Goal: Information Seeking & Learning: Learn about a topic

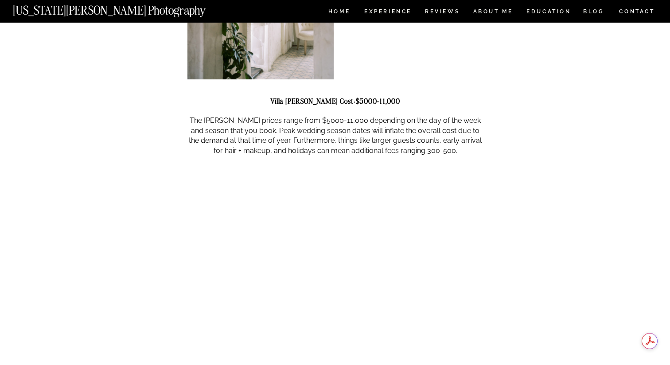
scroll to position [1153, 0]
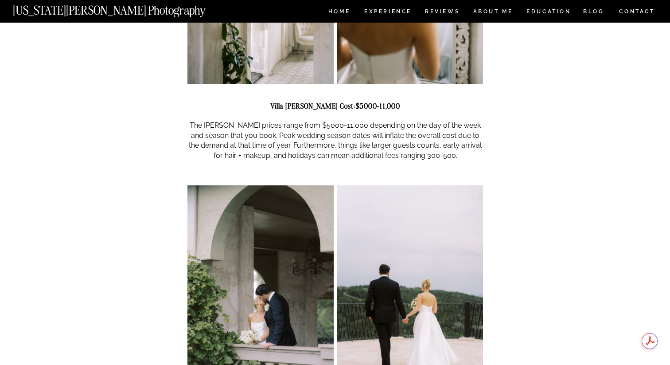
drag, startPoint x: 309, startPoint y: 105, endPoint x: 359, endPoint y: 105, distance: 50.1
click at [359, 121] on p "The [PERSON_NAME] prices range from $5000-11,000 depending on the day of the we…" at bounding box center [336, 141] width 296 height 40
drag, startPoint x: 359, startPoint y: 105, endPoint x: 291, endPoint y: 104, distance: 67.8
click at [291, 121] on p "The [PERSON_NAME] prices range from $5000-11,000 depending on the day of the we…" at bounding box center [336, 141] width 296 height 40
click at [328, 121] on p "The [PERSON_NAME] prices range from $5000-11,000 depending on the day of the we…" at bounding box center [336, 141] width 296 height 40
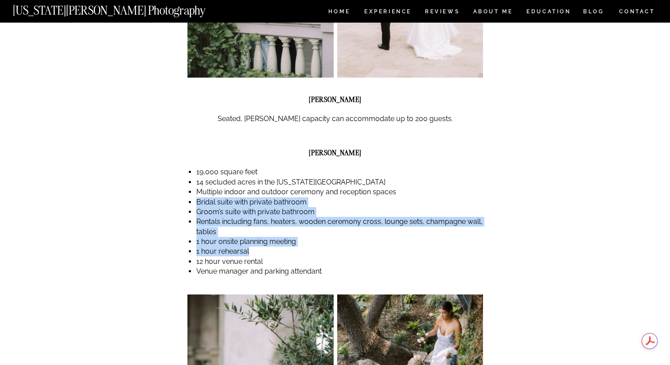
scroll to position [0, 0]
drag, startPoint x: 193, startPoint y: 184, endPoint x: 277, endPoint y: 224, distance: 93.8
click at [277, 224] on div "[PERSON_NAME] in [GEOGRAPHIC_DATA], [US_STATE] is a unique wedding venue that i…" at bounding box center [336, 228] width 296 height 3081
click at [277, 237] on li "1 hour onsite planning meeting" at bounding box center [339, 242] width 287 height 10
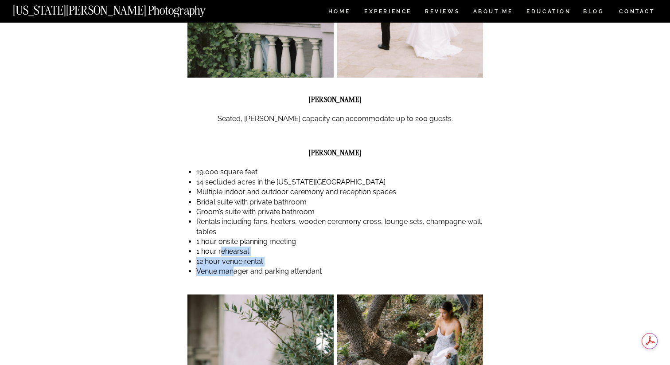
drag, startPoint x: 221, startPoint y: 234, endPoint x: 233, endPoint y: 250, distance: 19.9
click at [233, 250] on ul "19,000 square feet 14 secluded acres in the [US_STATE][GEOGRAPHIC_DATA] Multipl…" at bounding box center [339, 221] width 287 height 109
click at [233, 266] on li "Venue manager and parking attendant" at bounding box center [339, 271] width 287 height 10
drag, startPoint x: 188, startPoint y: 239, endPoint x: 317, endPoint y: 239, distance: 129.9
click at [317, 239] on div "[PERSON_NAME] in [GEOGRAPHIC_DATA], [US_STATE] is a unique wedding venue that i…" at bounding box center [336, 228] width 296 height 3081
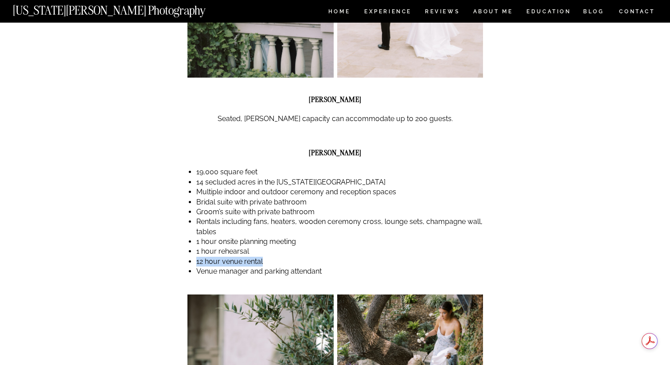
click at [317, 257] on li "12 hour venue rental" at bounding box center [339, 262] width 287 height 10
drag, startPoint x: 336, startPoint y: 253, endPoint x: 223, endPoint y: 229, distance: 116.0
click at [223, 231] on ul "19,000 square feet 14 secluded acres in the [US_STATE][GEOGRAPHIC_DATA] Multipl…" at bounding box center [339, 221] width 287 height 109
click at [223, 246] on li "1 hour rehearsal" at bounding box center [339, 251] width 287 height 10
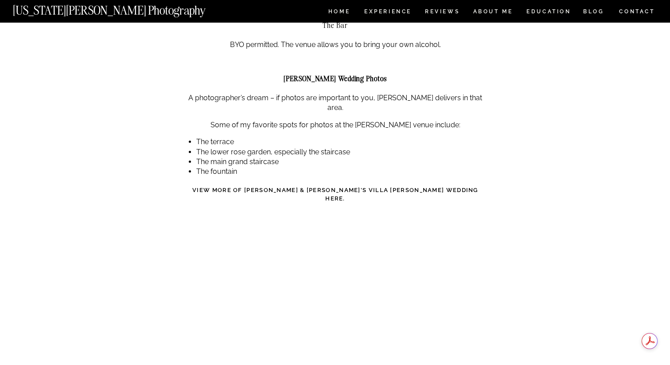
scroll to position [2331, 0]
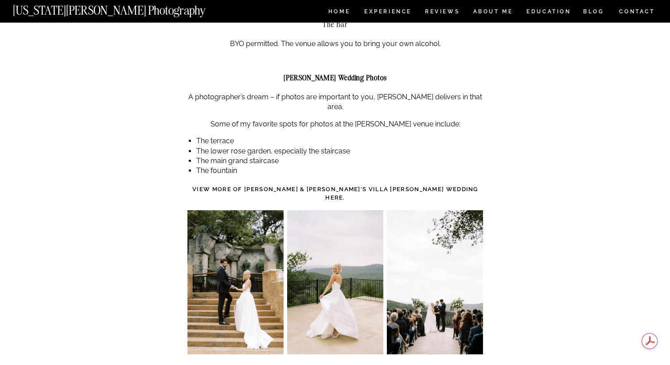
click at [228, 229] on img at bounding box center [236, 282] width 96 height 144
click at [440, 186] on strong "View more of [PERSON_NAME] & [PERSON_NAME]’s Villa [PERSON_NAME] wedding here." at bounding box center [335, 194] width 286 height 16
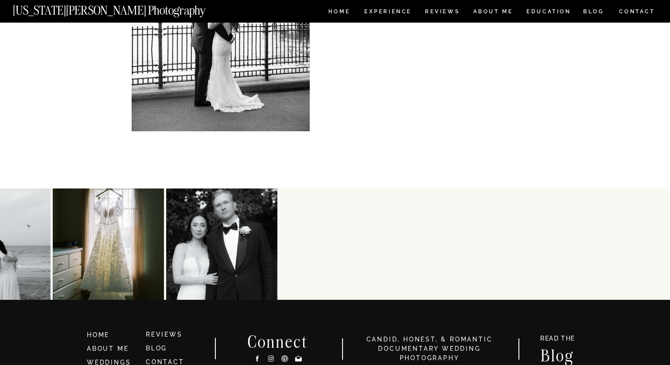
scroll to position [3879, 0]
